Goal: Check status: Check status

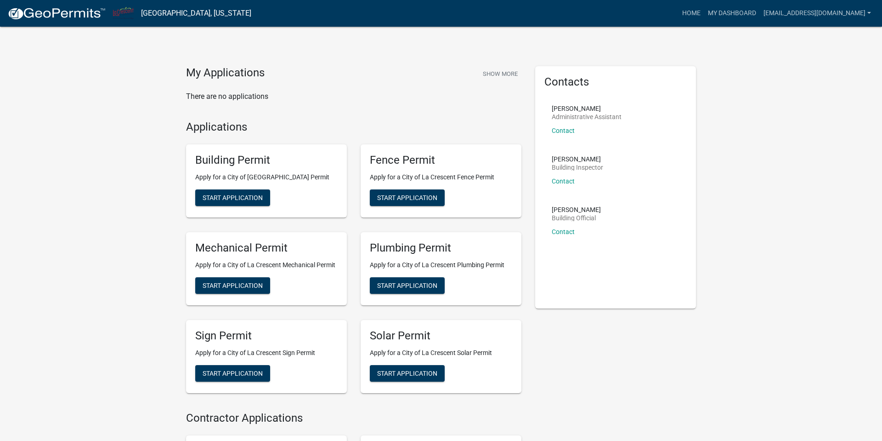
click at [247, 98] on p "There are no applications" at bounding box center [353, 96] width 335 height 11
click at [494, 79] on button "Show More" at bounding box center [500, 73] width 42 height 15
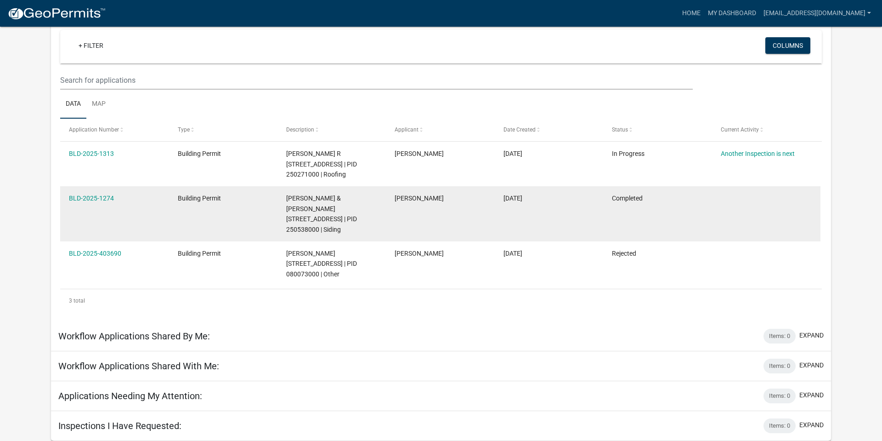
scroll to position [93, 0]
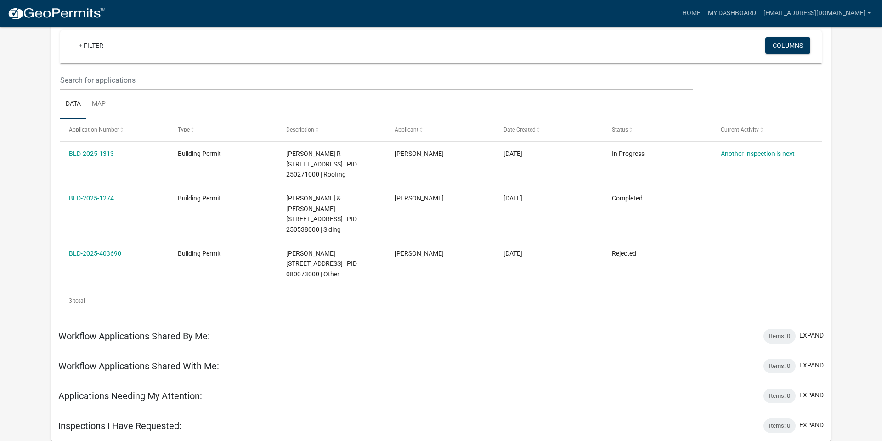
click at [655, 437] on div "Inspections I Have Requested: Items: 0 expand" at bounding box center [441, 426] width 780 height 30
click at [168, 424] on h5 "Inspections I Have Requested:" at bounding box center [119, 425] width 123 height 11
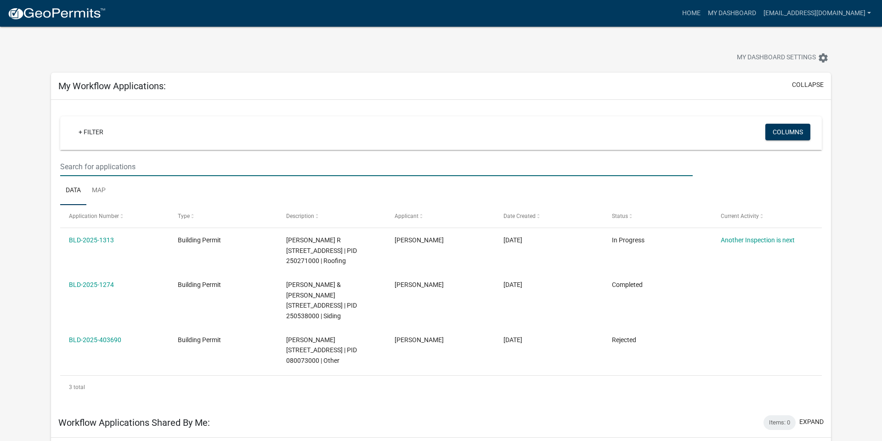
click at [125, 174] on input "text" at bounding box center [376, 166] width 633 height 19
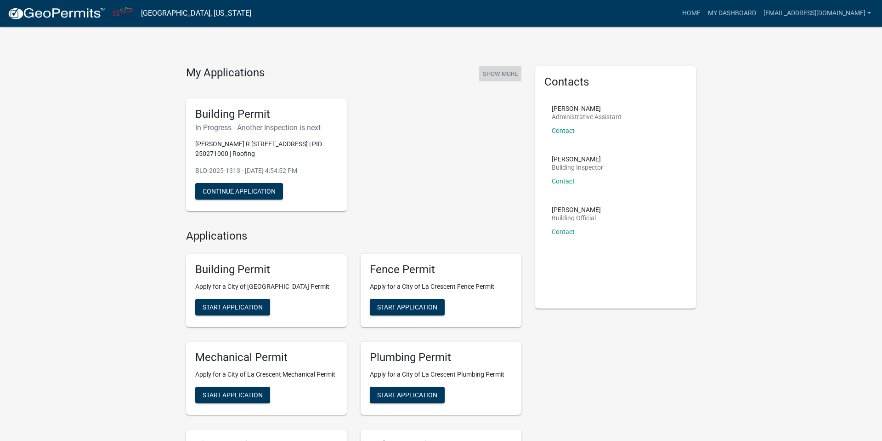
click at [504, 75] on button "Show More" at bounding box center [500, 73] width 42 height 15
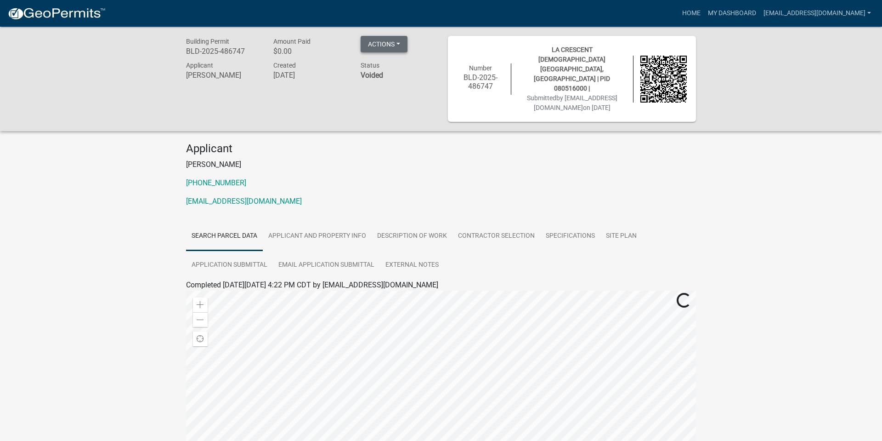
click at [401, 47] on button "Actions" at bounding box center [384, 44] width 47 height 17
click at [278, 142] on h4 "Applicant" at bounding box center [441, 148] width 510 height 13
click at [432, 267] on link "External Notes" at bounding box center [412, 264] width 64 height 29
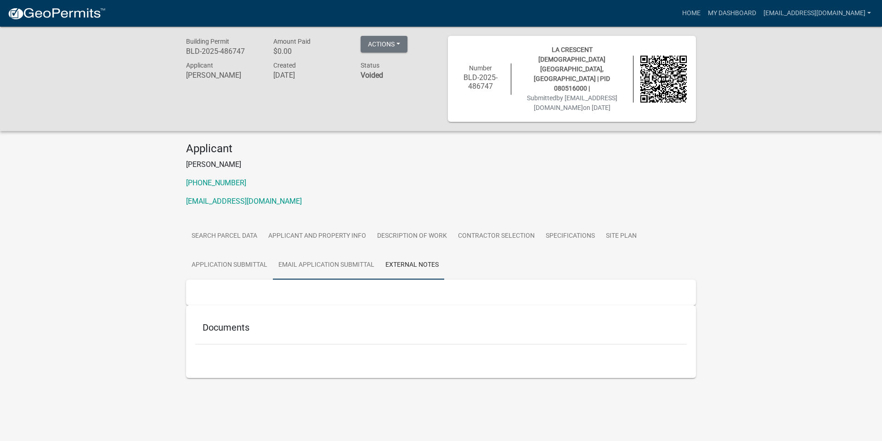
click at [360, 267] on link "Email Application Submittal" at bounding box center [326, 264] width 107 height 29
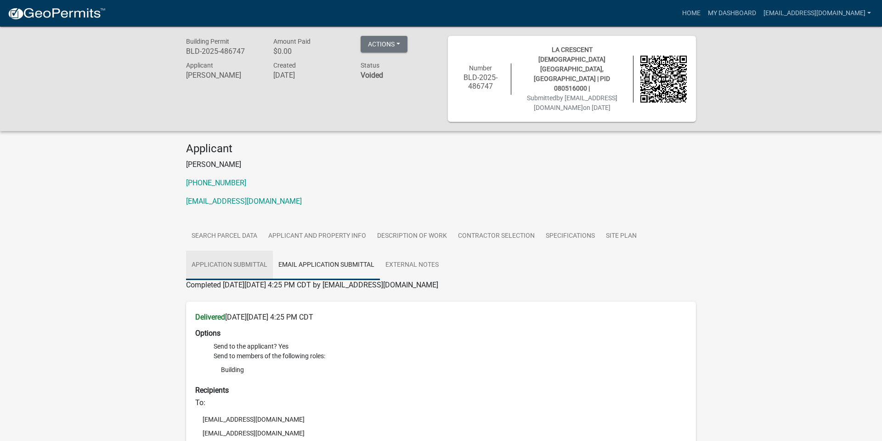
click at [214, 264] on link "Application Submittal" at bounding box center [229, 264] width 87 height 29
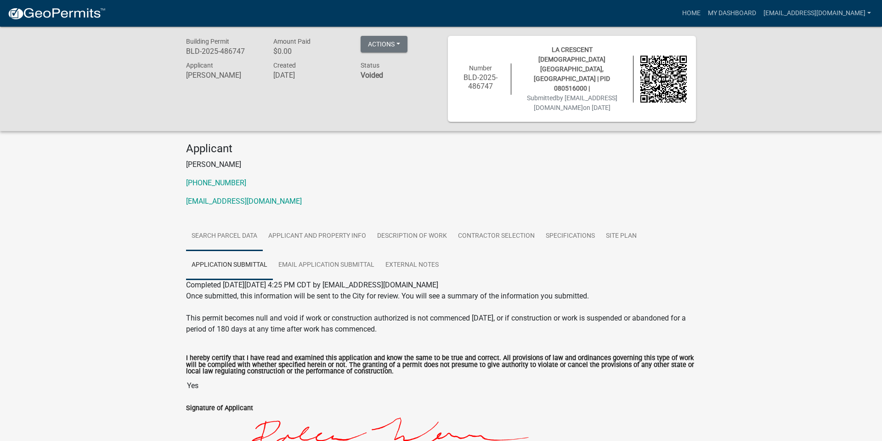
click at [209, 233] on link "Search Parcel Data" at bounding box center [224, 235] width 77 height 29
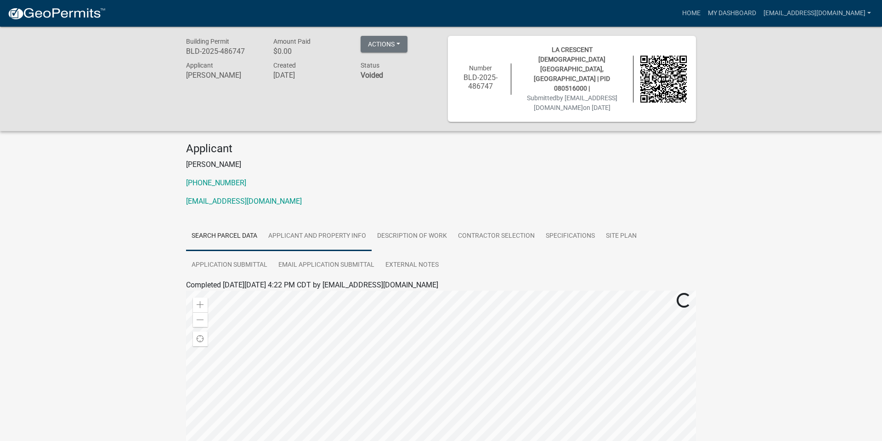
click at [356, 237] on link "Applicant and Property Info" at bounding box center [317, 235] width 109 height 29
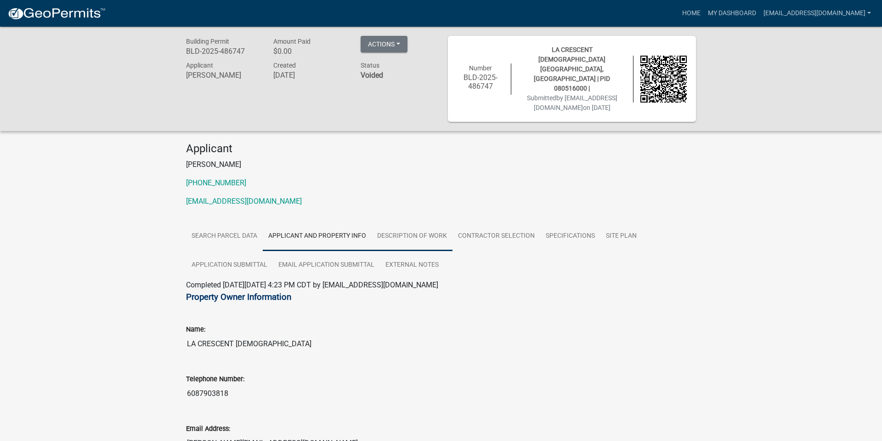
click at [421, 235] on link "Description of Work" at bounding box center [412, 235] width 81 height 29
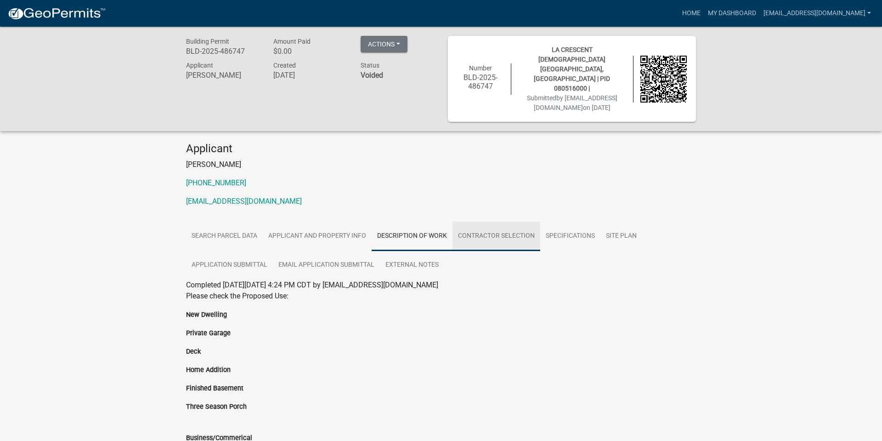
click at [501, 237] on link "Contractor Selection" at bounding box center [497, 235] width 88 height 29
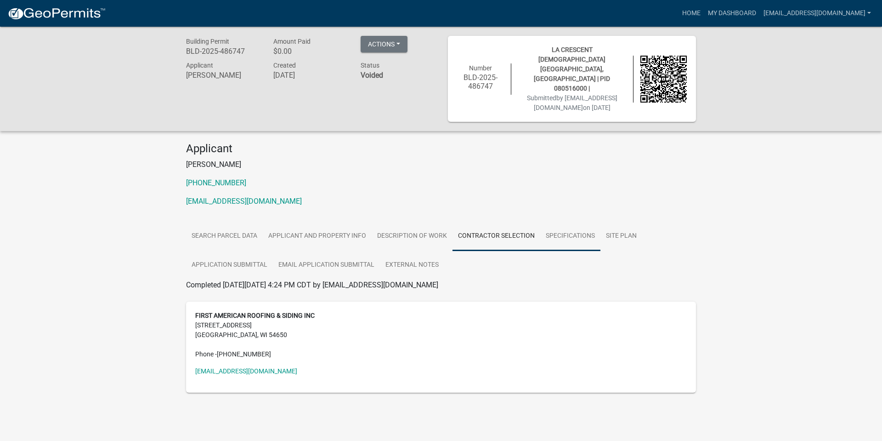
click at [599, 238] on link "Specifications" at bounding box center [570, 235] width 60 height 29
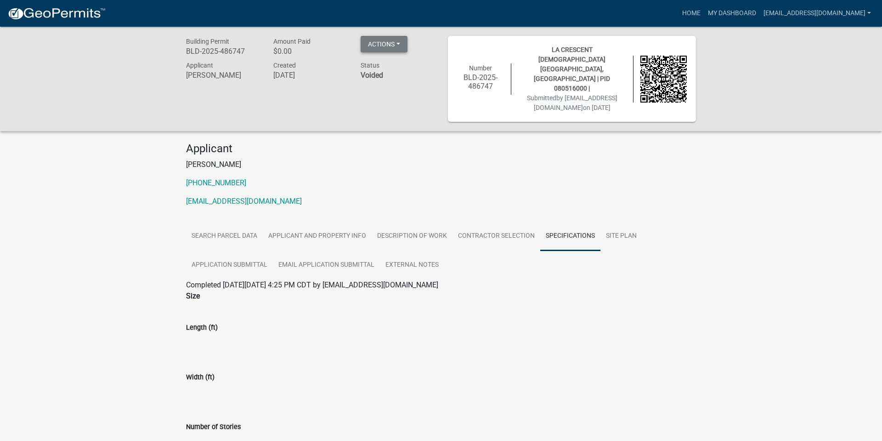
click at [396, 45] on button "Actions" at bounding box center [384, 44] width 47 height 17
click at [379, 168] on div "Applicant [PERSON_NAME] [PHONE_NUMBER] [EMAIL_ADDRESS][DOMAIN_NAME]" at bounding box center [441, 178] width 524 height 72
click at [636, 241] on link "Site Plan" at bounding box center [622, 235] width 42 height 29
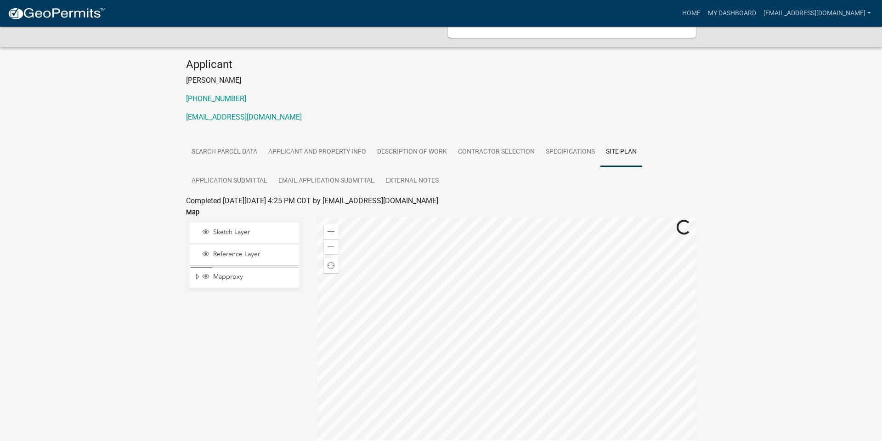
scroll to position [89, 0]
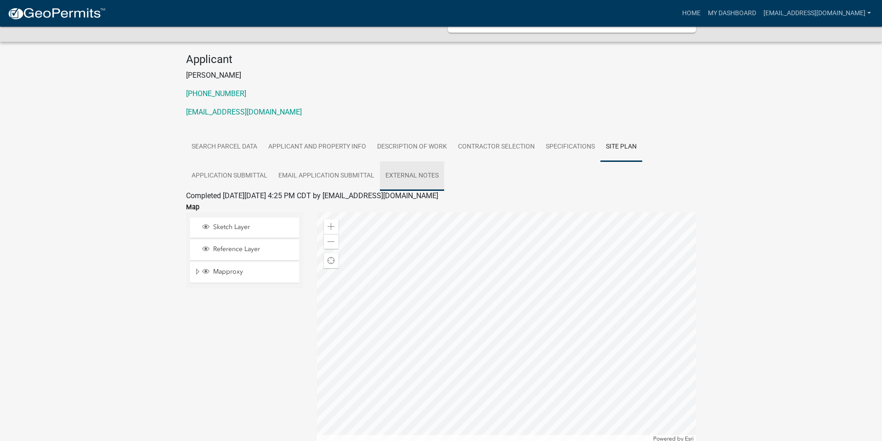
click at [441, 185] on link "External Notes" at bounding box center [412, 175] width 64 height 29
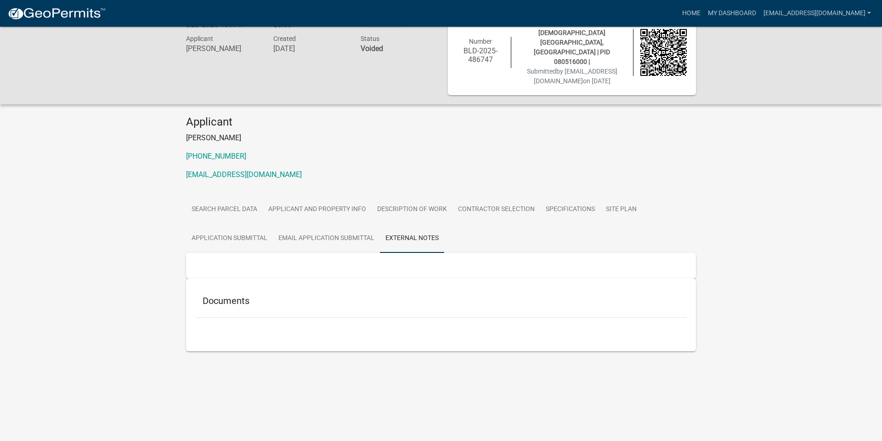
scroll to position [0, 0]
